Goal: Information Seeking & Learning: Stay updated

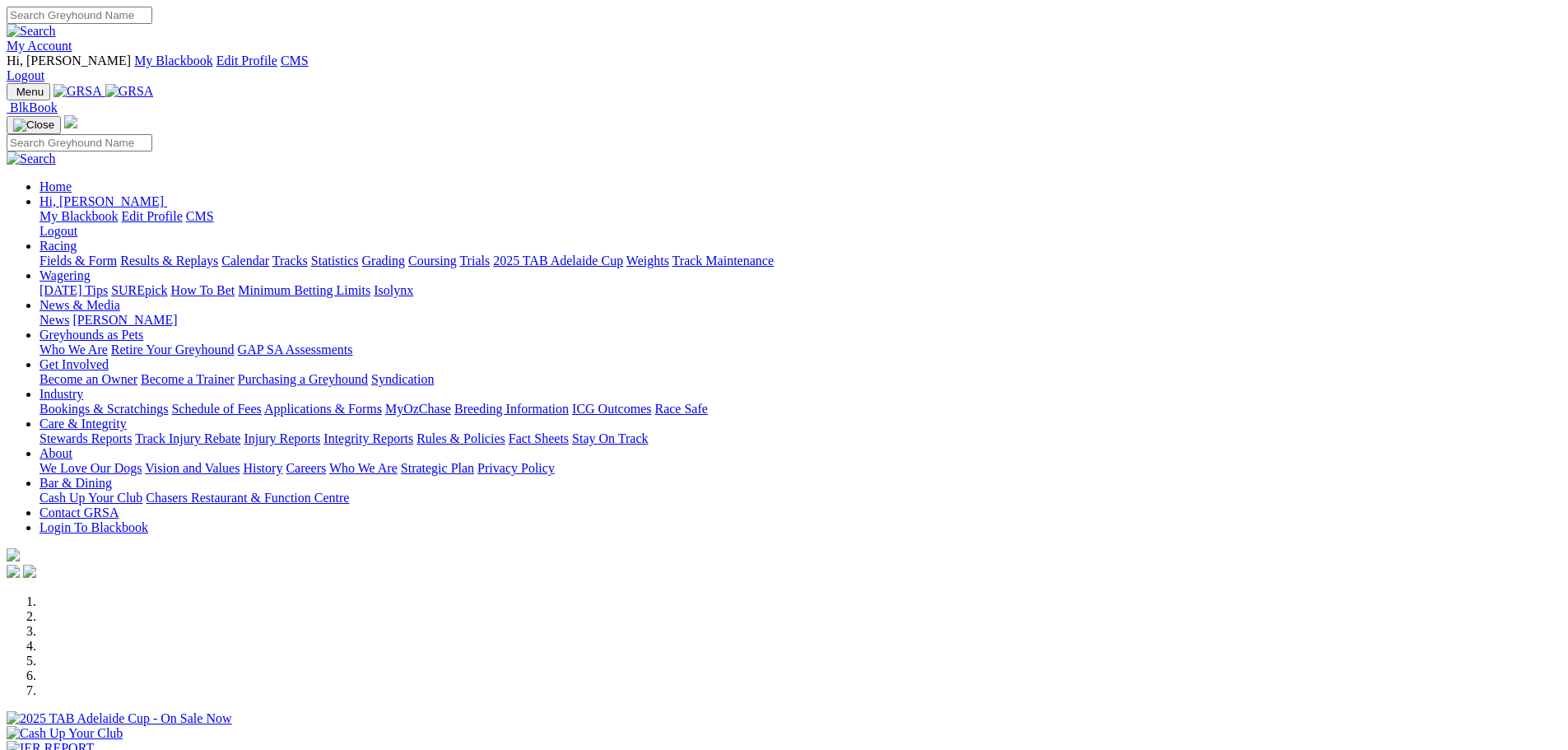
click at [154, 84] on img at bounding box center [130, 91] width 49 height 15
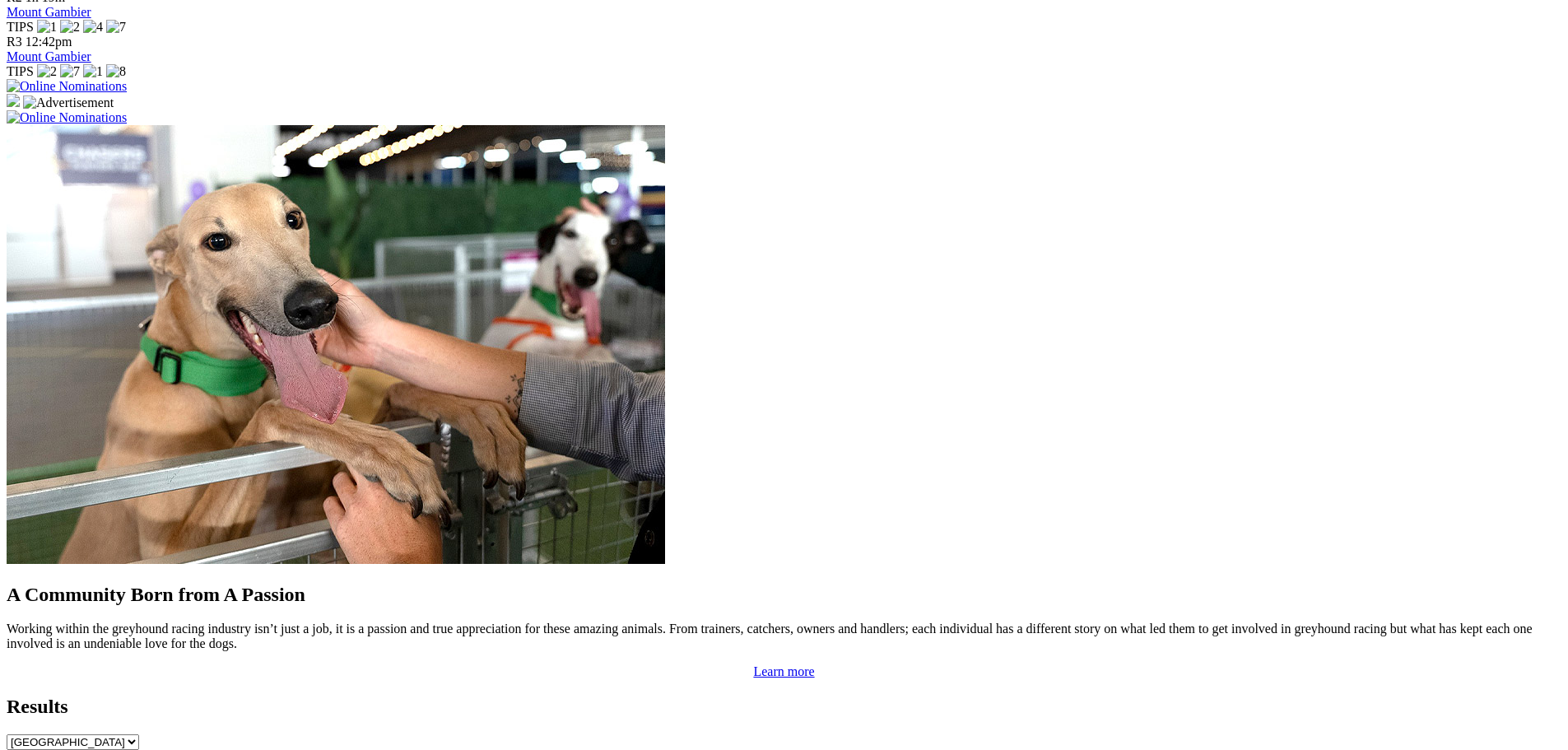
scroll to position [1892, 0]
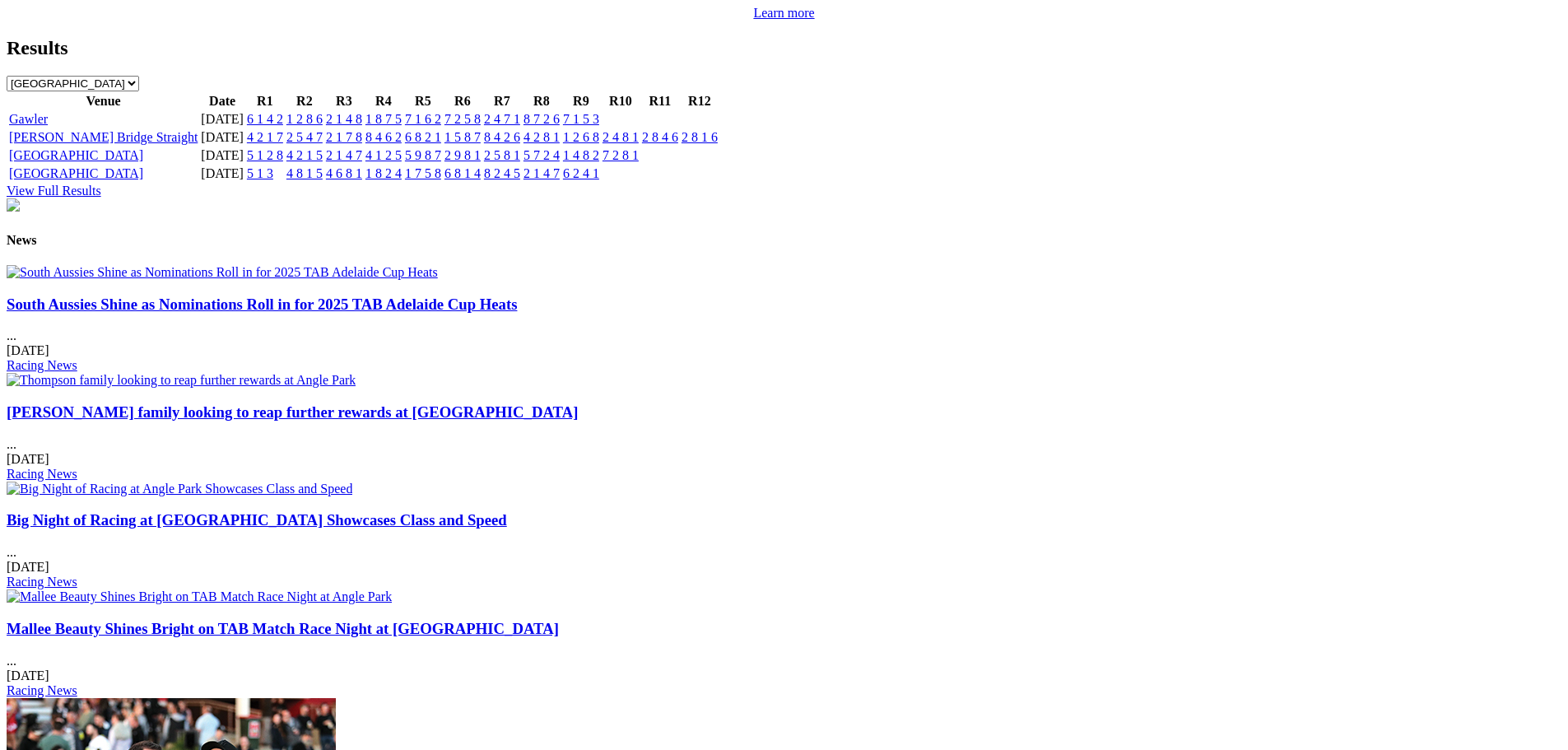
click at [405, 265] on img at bounding box center [222, 273] width 431 height 15
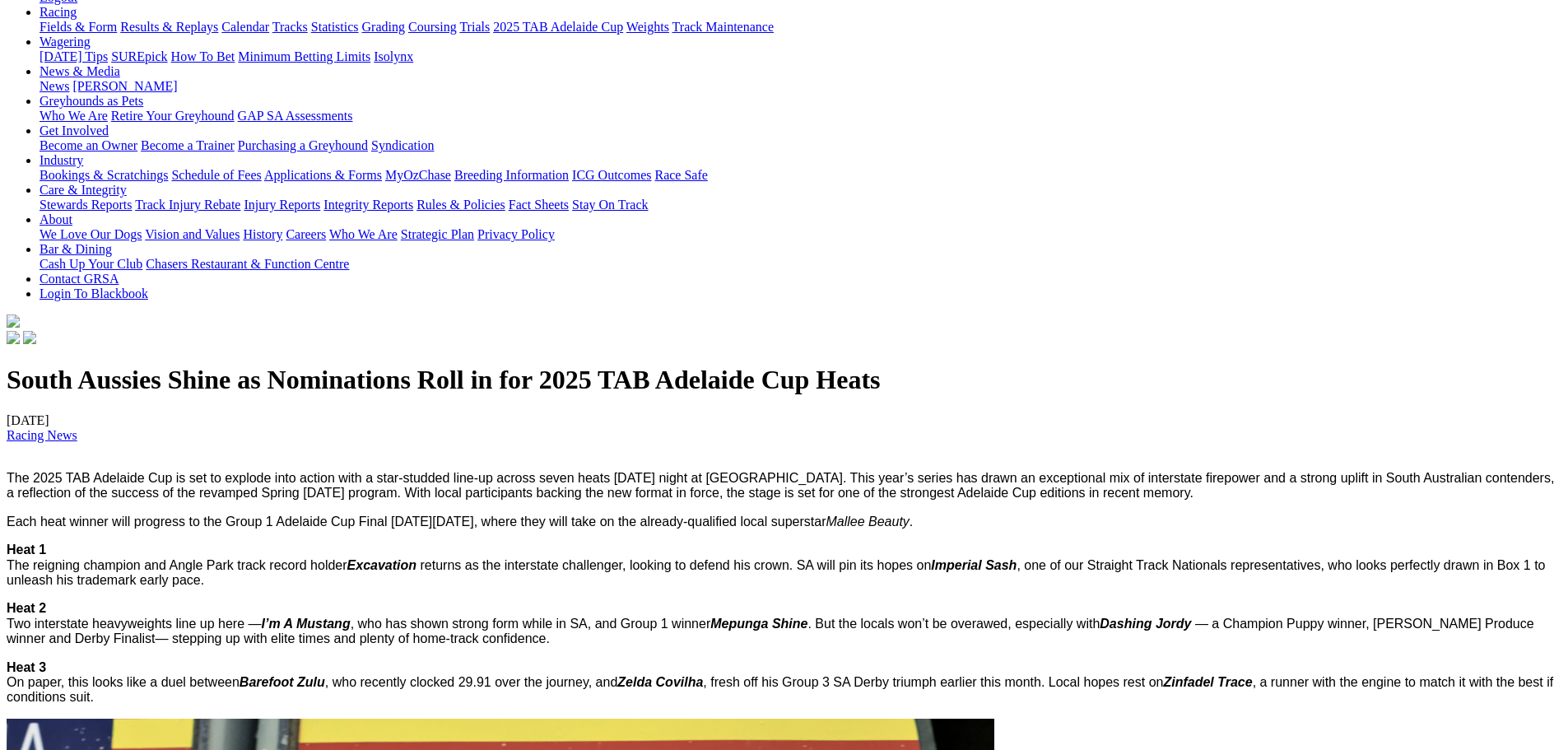
scroll to position [82, 0]
